Goal: Task Accomplishment & Management: Manage account settings

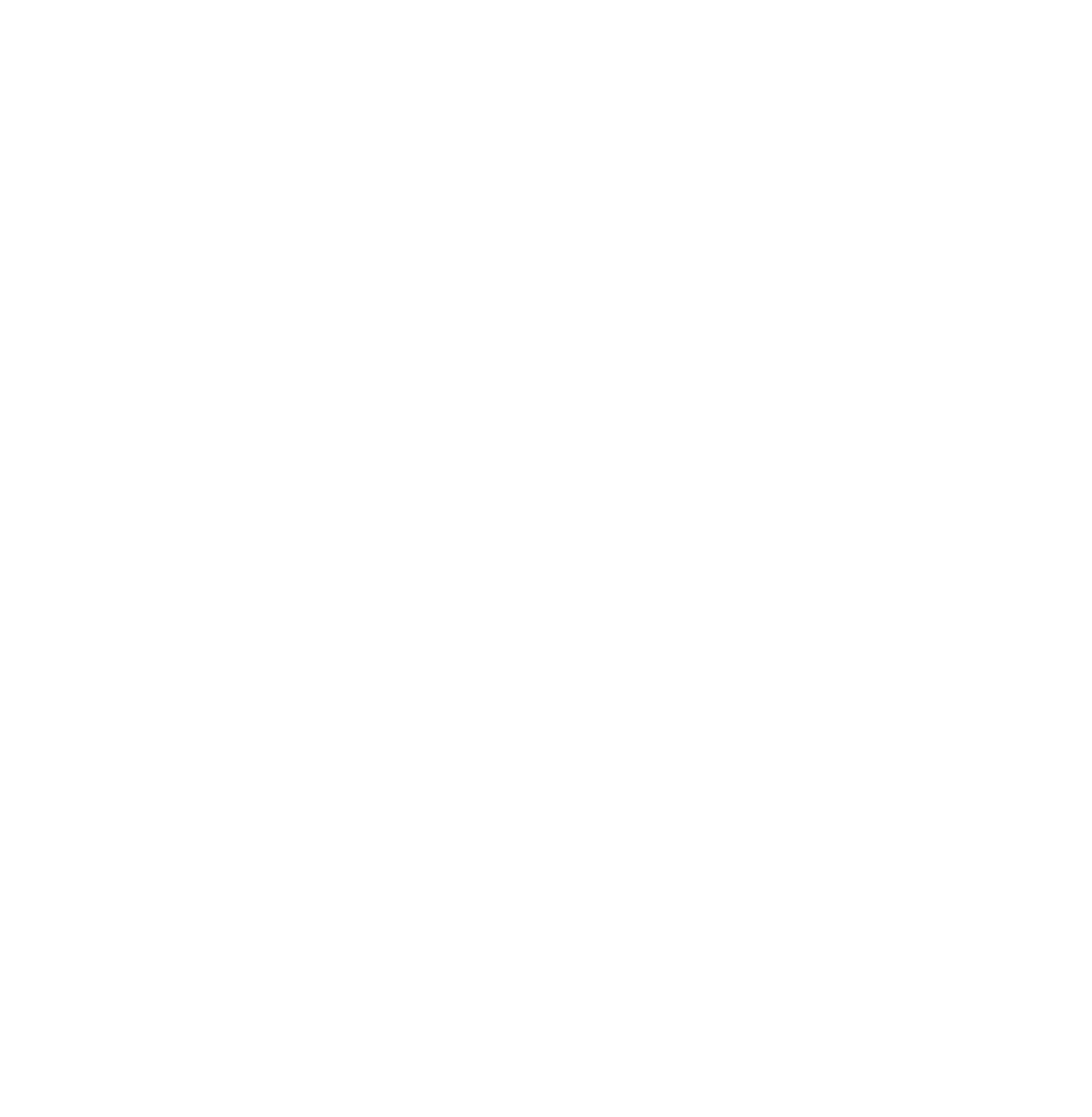
click at [0, 0] on input "Sign In" at bounding box center [0, 0] width 0 height 0
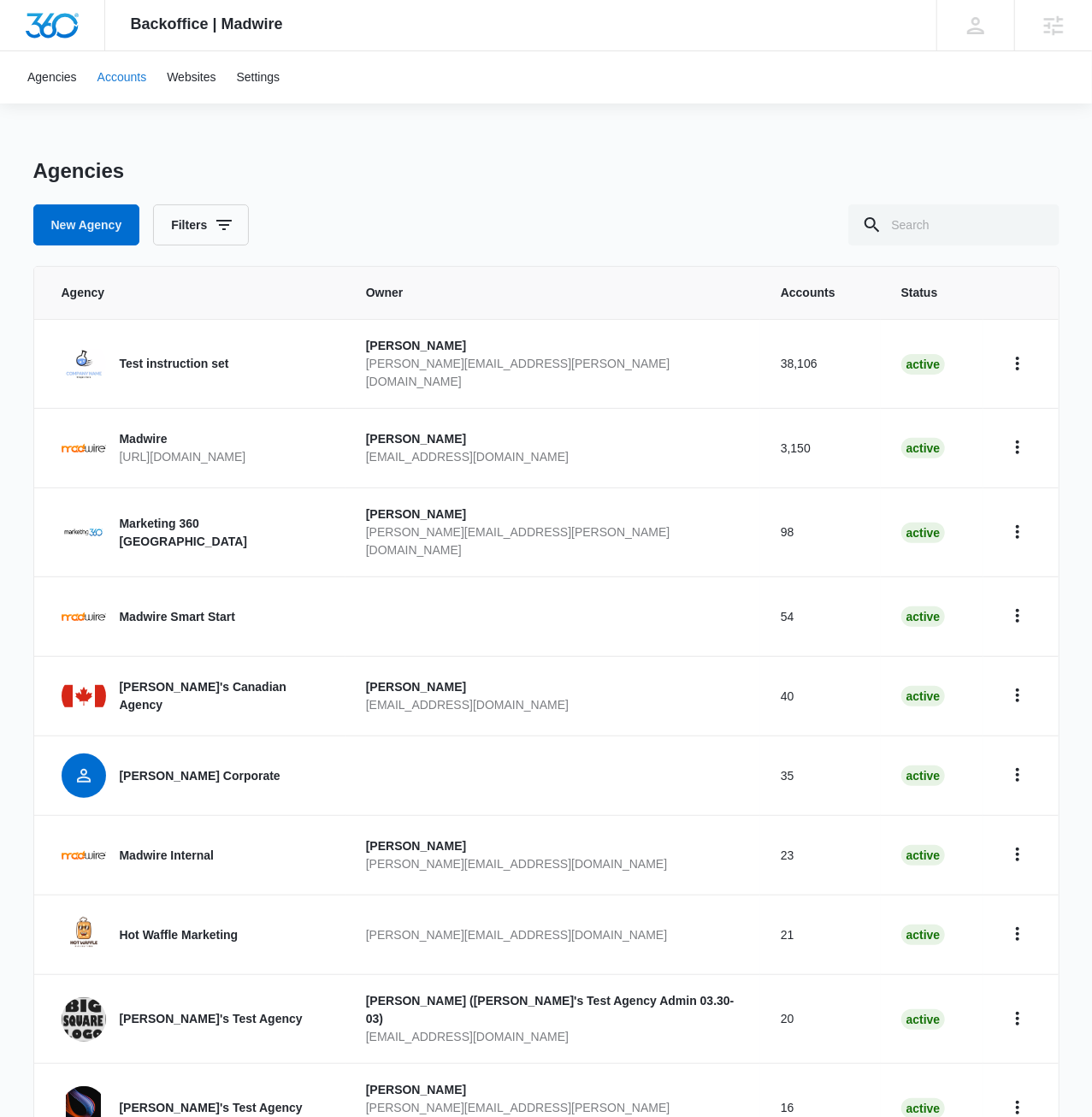
click at [117, 74] on link "Accounts" at bounding box center [123, 77] width 70 height 52
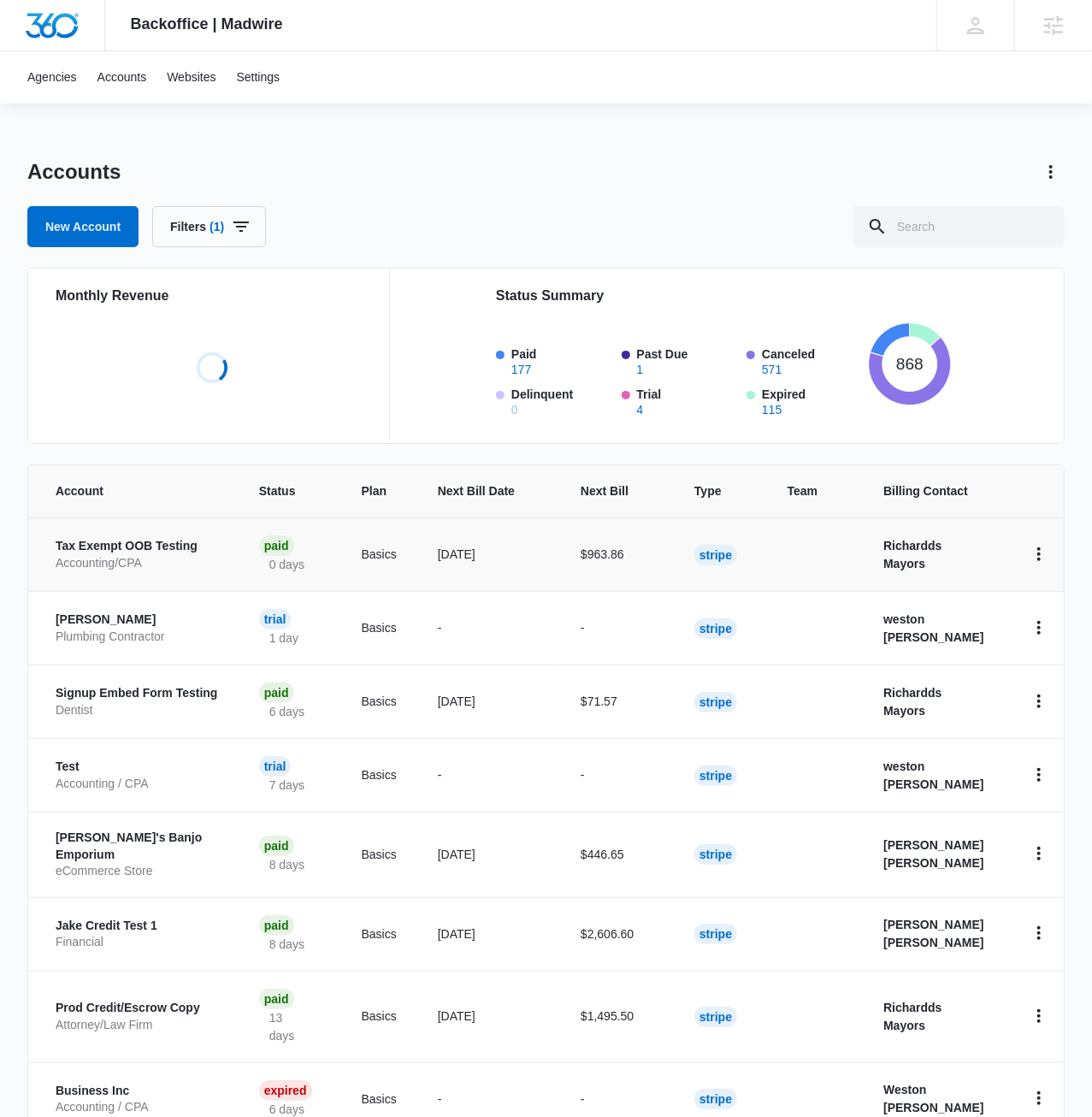
click at [151, 554] on p "Accounting/CPA" at bounding box center [137, 563] width 163 height 17
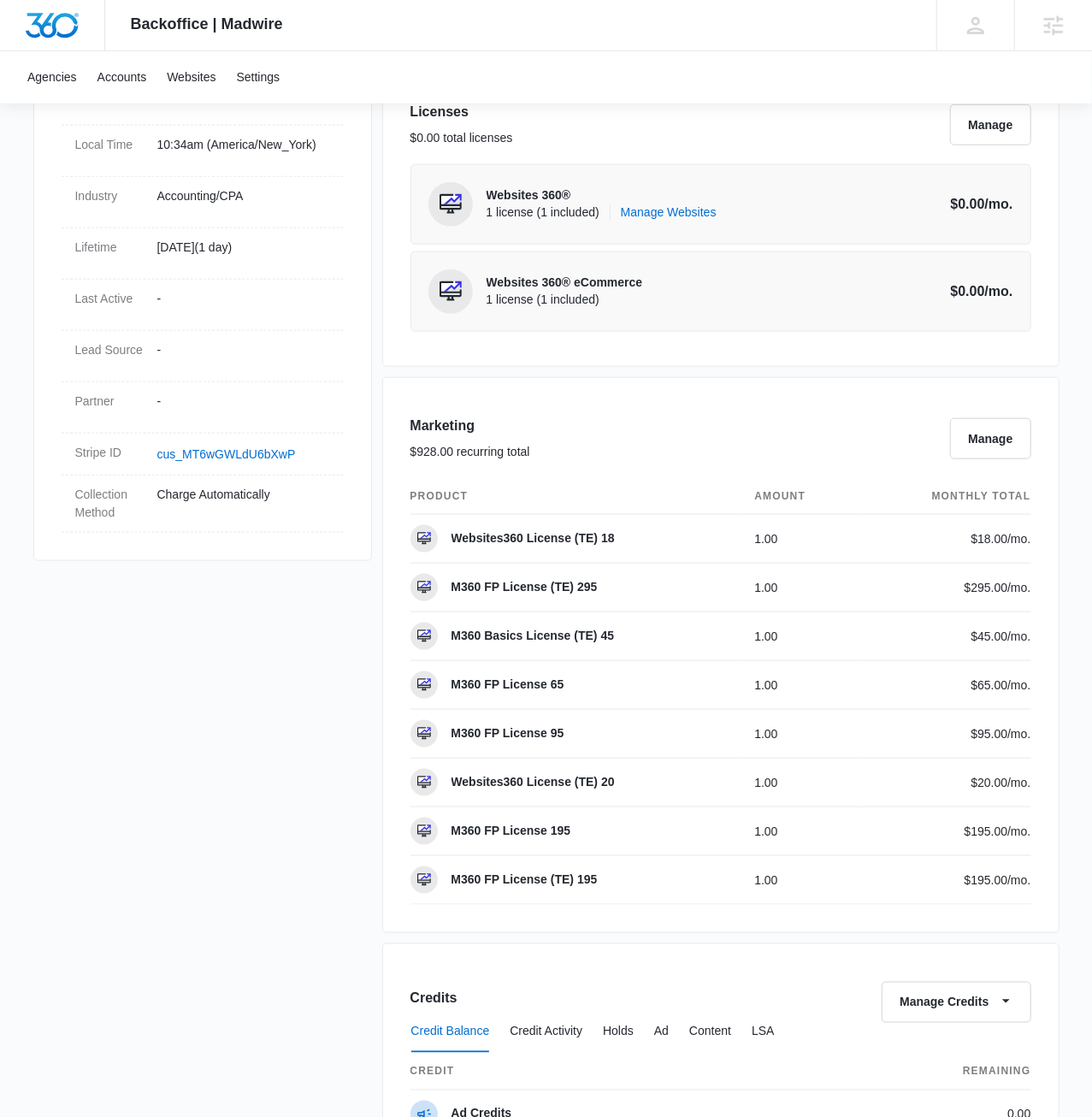
scroll to position [615, 0]
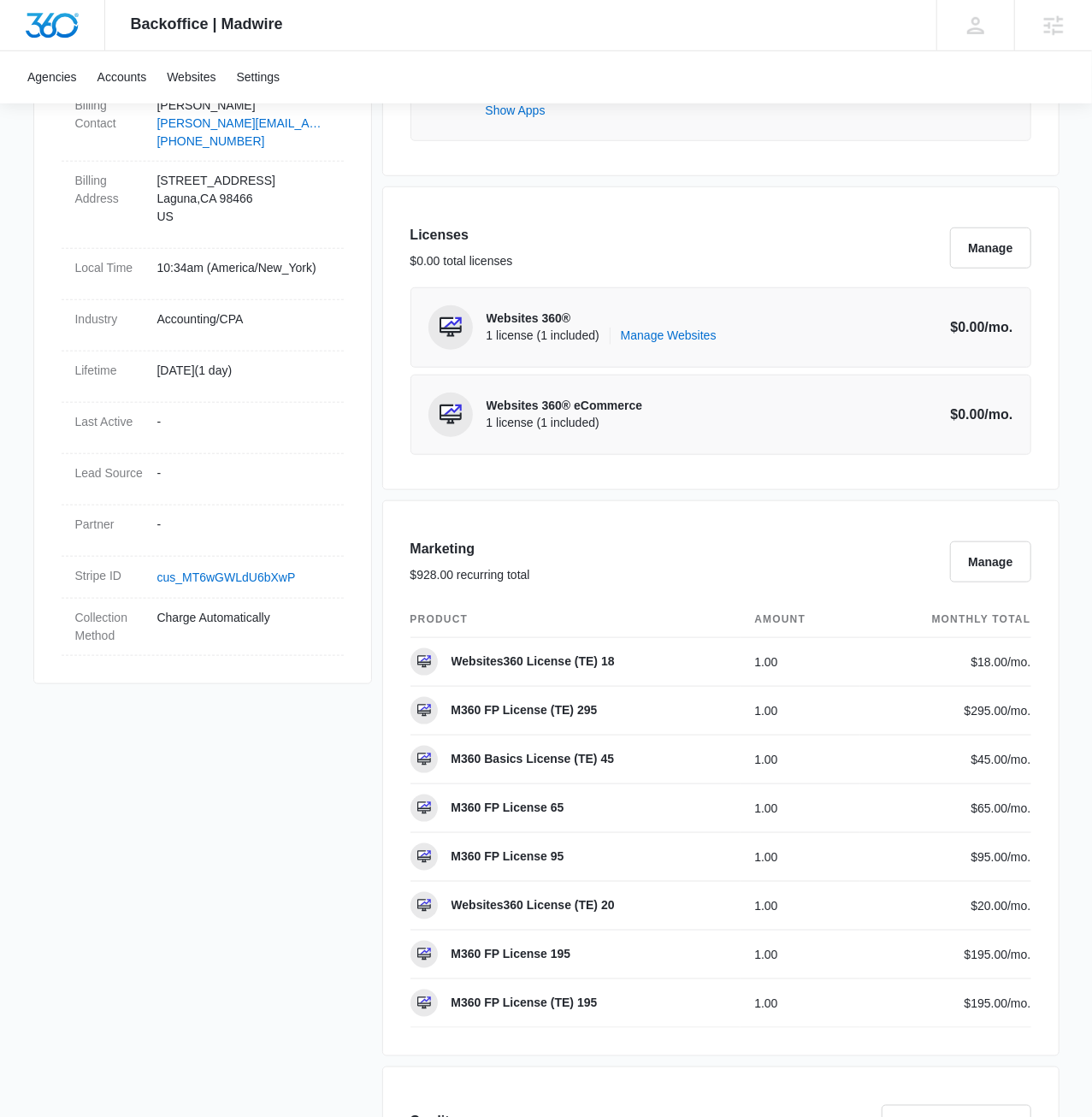
click at [439, 233] on h3 "Licenses" at bounding box center [461, 234] width 103 height 21
click at [453, 196] on div "Licenses $0.00 total licenses Manage Websites 360® 1 license (1 included) Manag…" at bounding box center [720, 337] width 677 height 303
click at [203, 858] on div "Tax Exempt OOB Testing A1AN63148268e7bc3251666 Details Billing Type Stripe Bill…" at bounding box center [546, 1009] width 1026 height 2564
